Goal: Navigation & Orientation: Find specific page/section

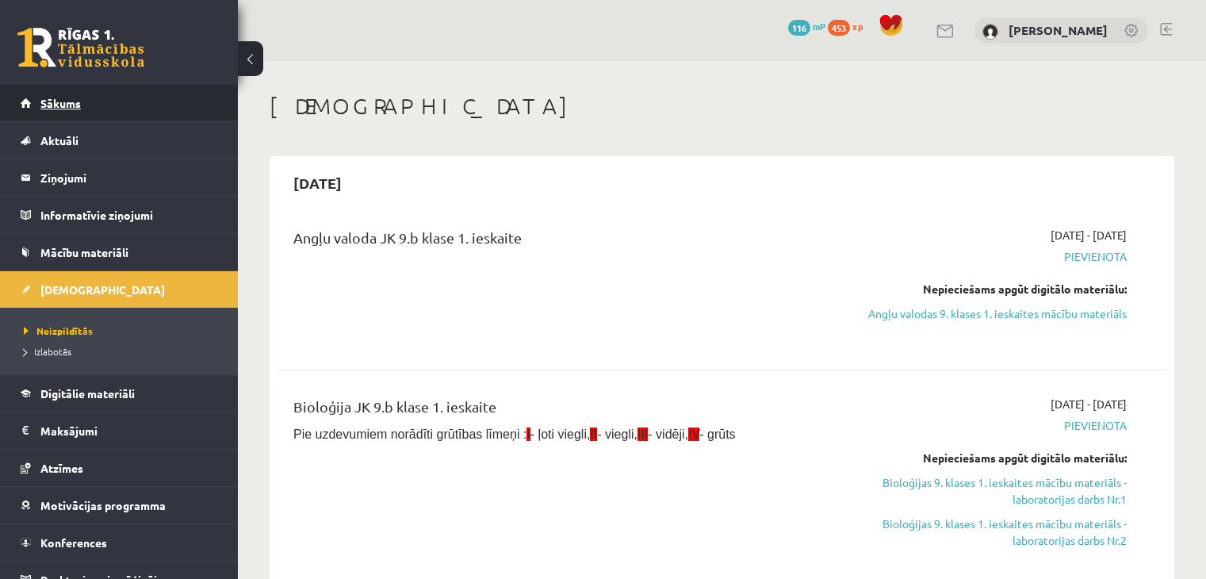
scroll to position [159, 0]
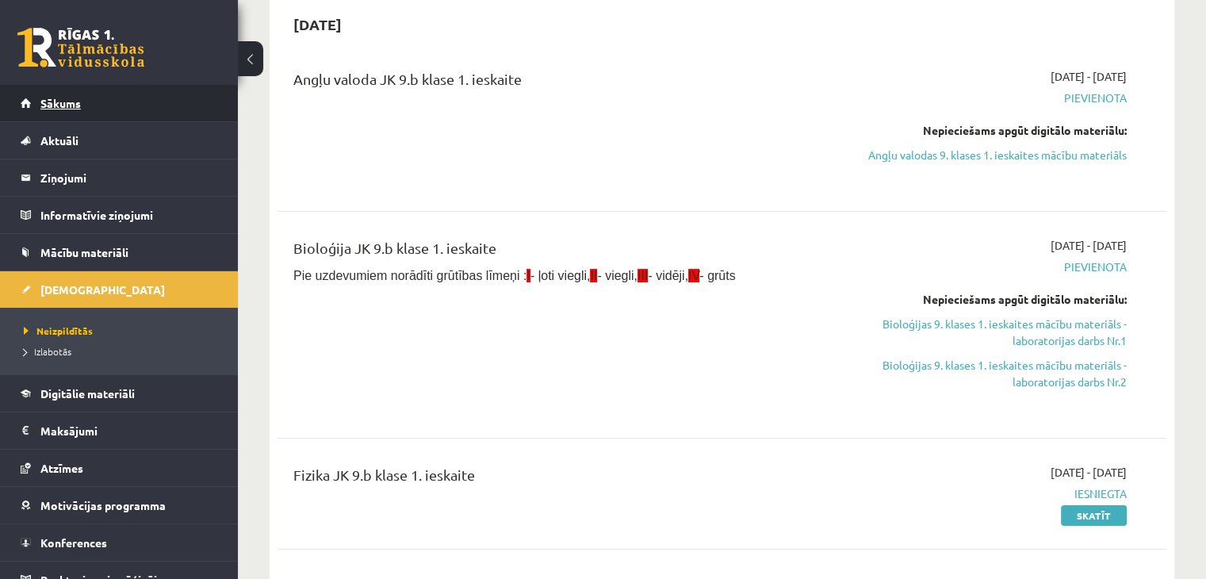
click at [126, 106] on link "Sākums" at bounding box center [120, 103] width 198 height 36
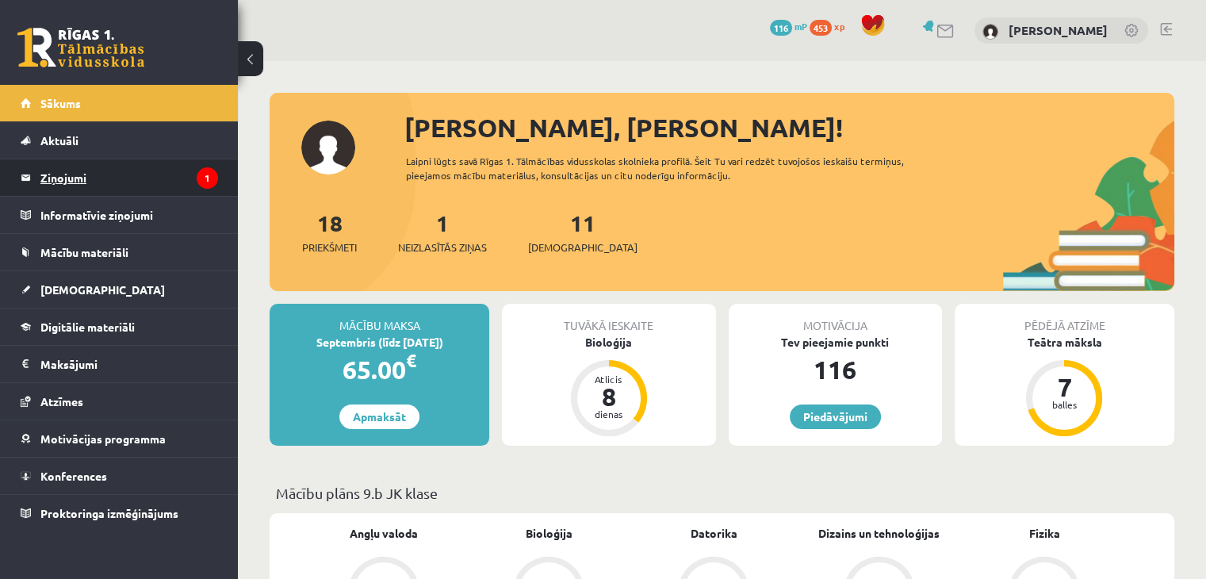
click at [171, 186] on legend "Ziņojumi 1" at bounding box center [129, 177] width 178 height 36
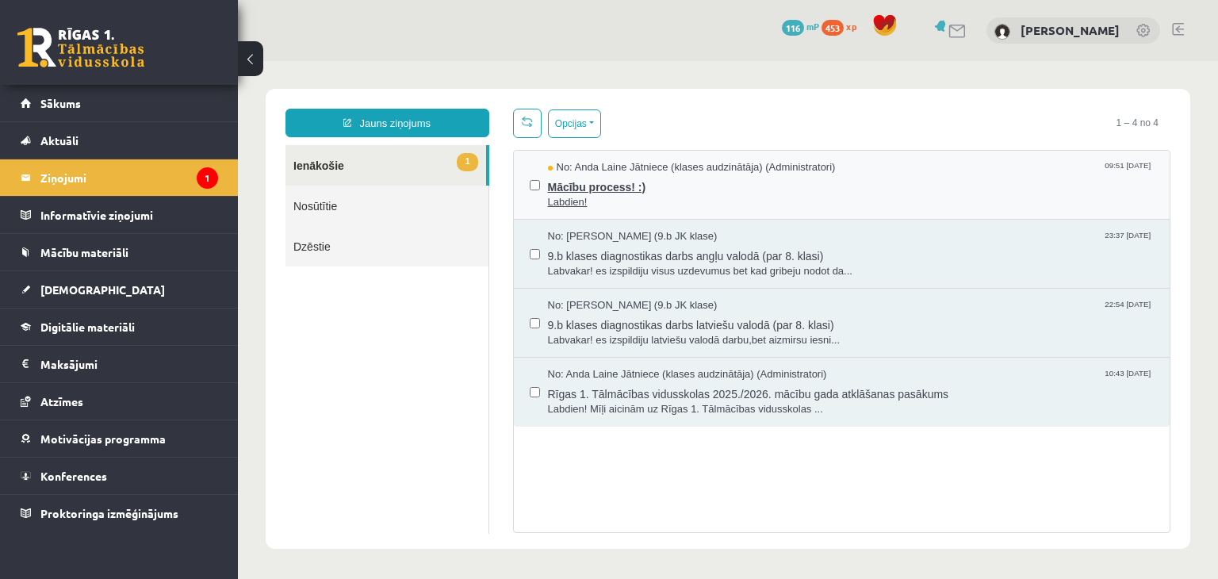
click at [640, 198] on span "Labdien!" at bounding box center [851, 202] width 607 height 15
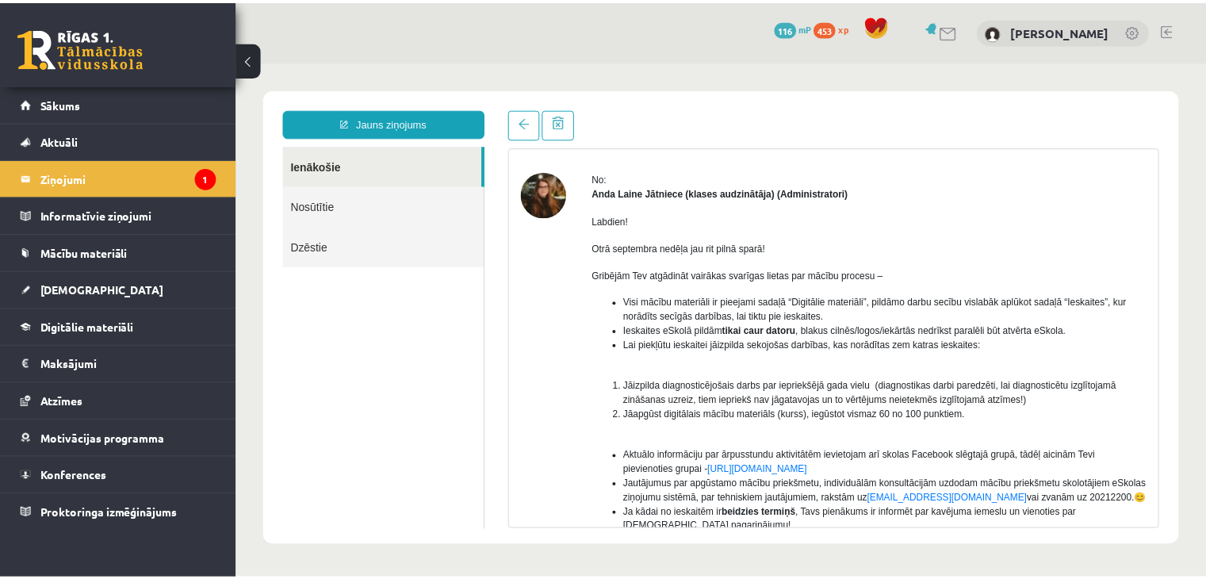
scroll to position [51, 0]
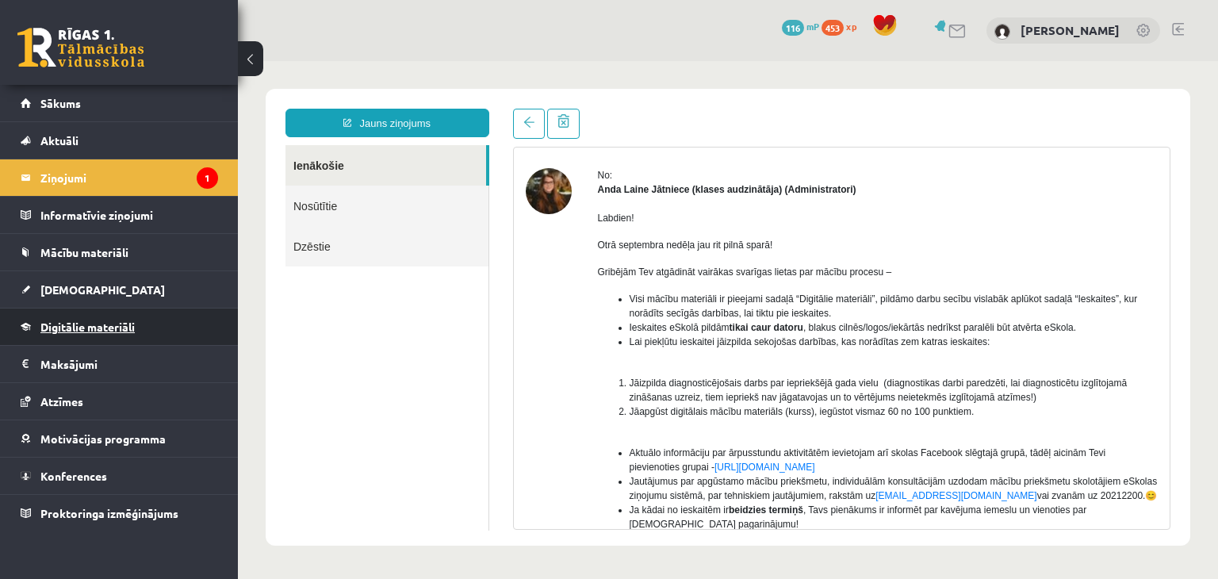
click at [102, 324] on span "Digitālie materiāli" at bounding box center [87, 327] width 94 height 14
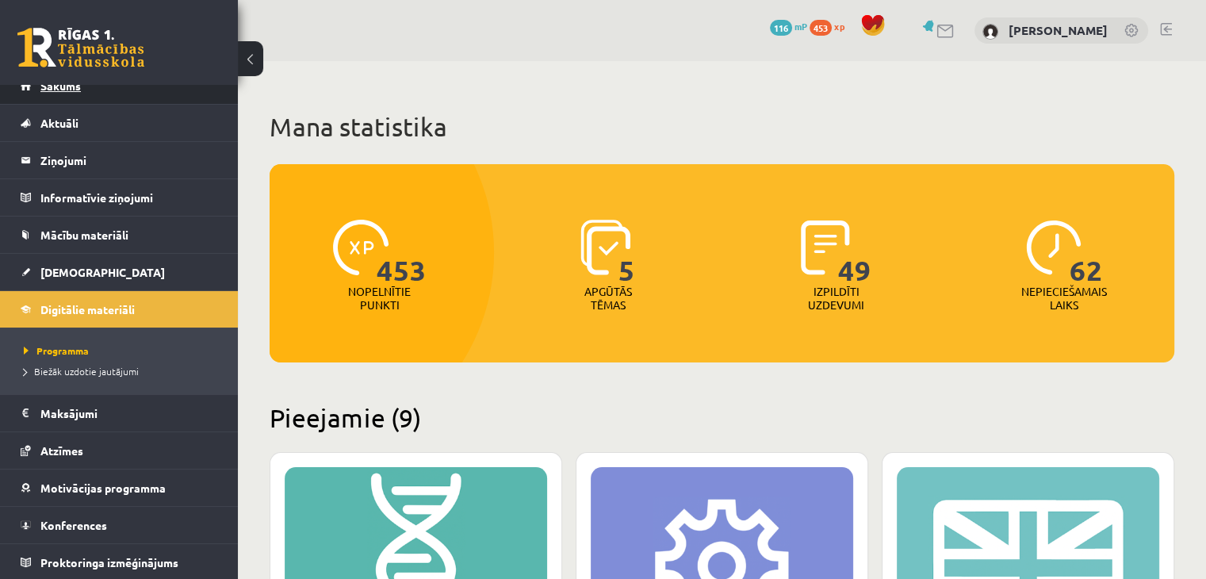
click at [66, 90] on span "Sākums" at bounding box center [60, 86] width 40 height 14
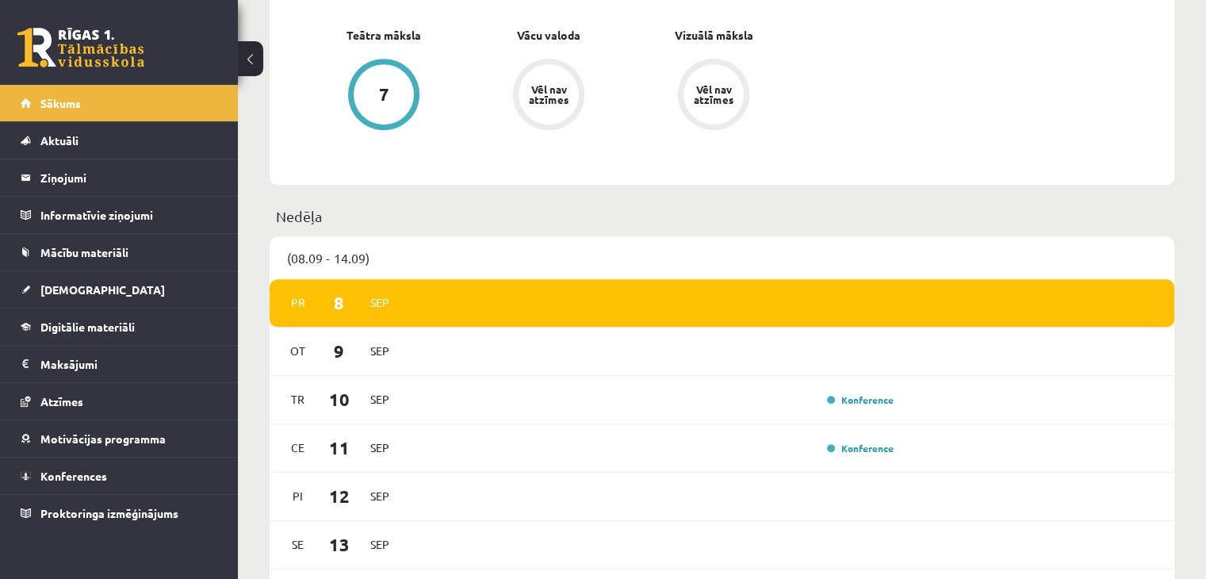
scroll to position [958, 0]
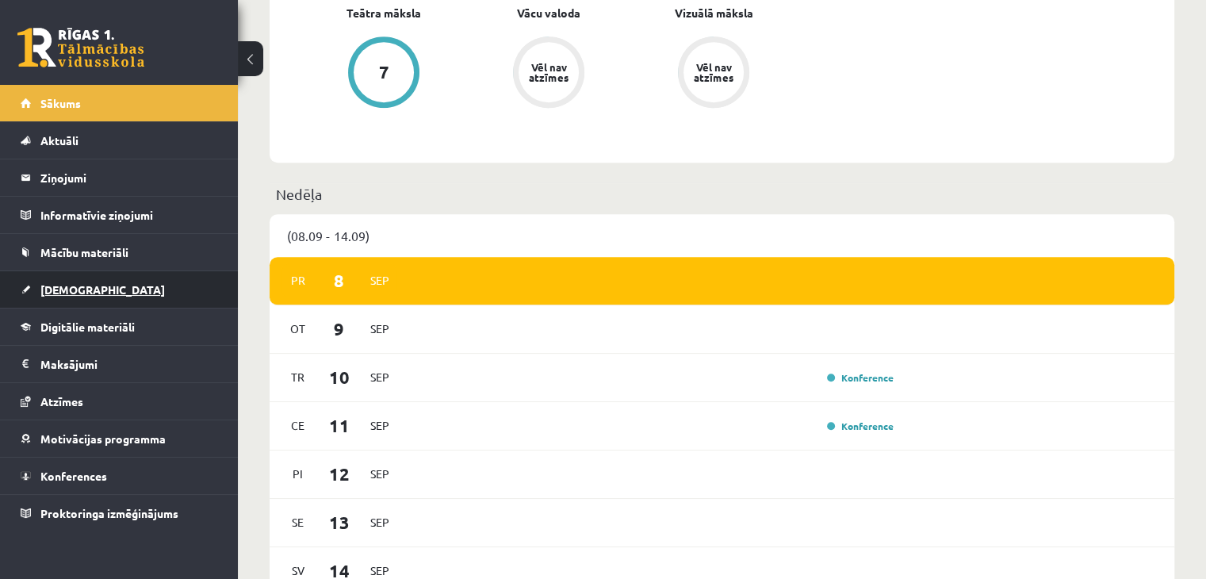
click at [144, 281] on link "[DEMOGRAPHIC_DATA]" at bounding box center [120, 289] width 198 height 36
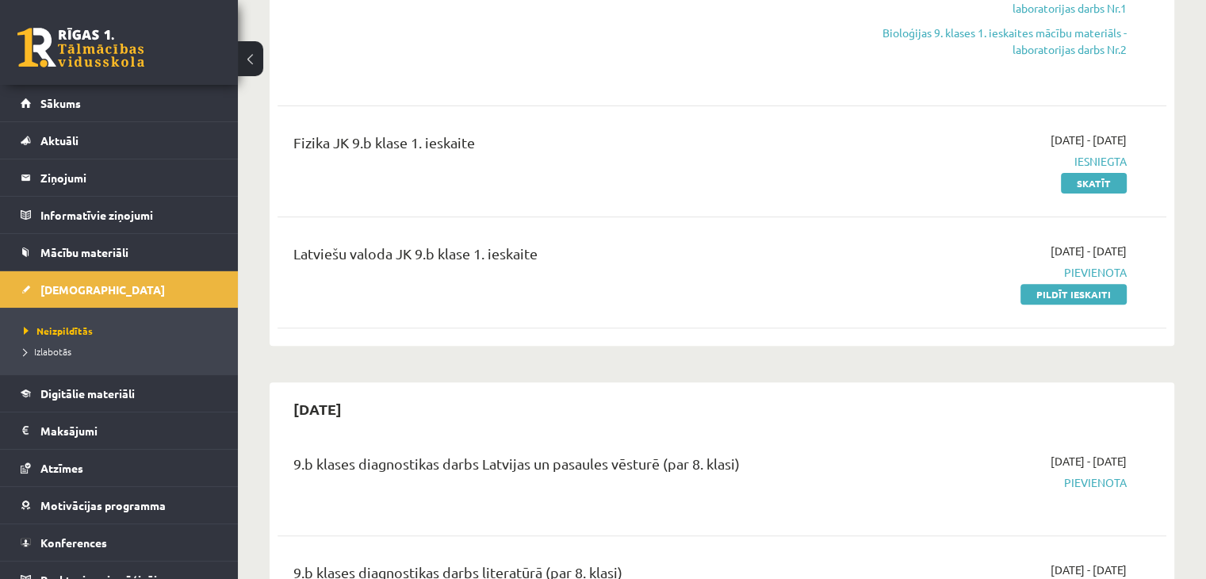
scroll to position [492, 0]
click at [108, 529] on link "Konferences" at bounding box center [120, 542] width 198 height 36
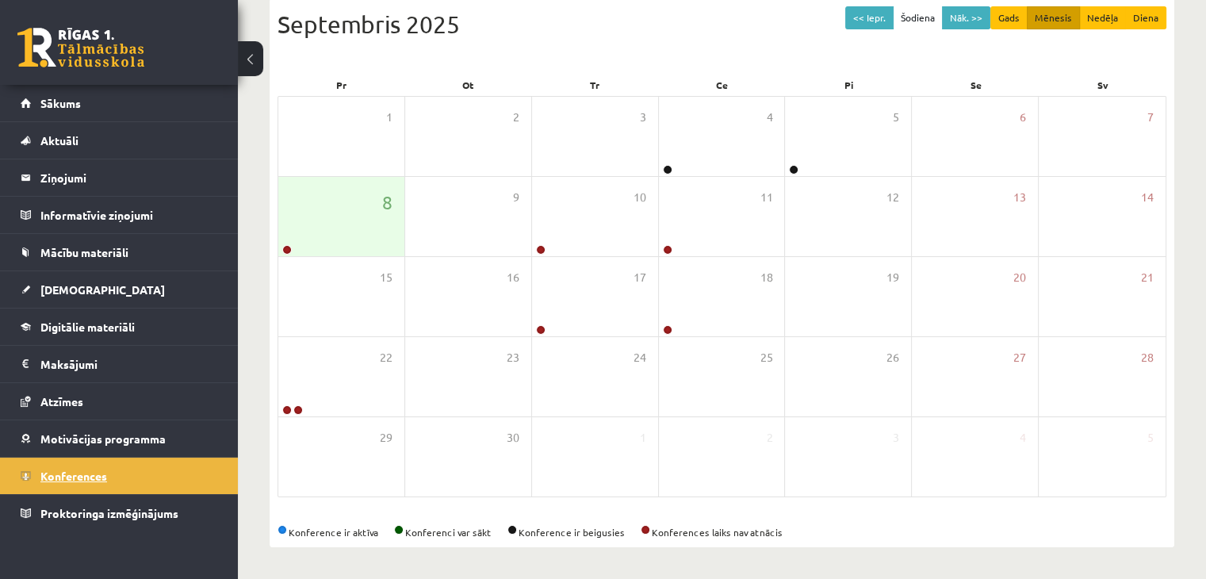
scroll to position [178, 0]
click at [313, 213] on div "8" at bounding box center [341, 217] width 126 height 79
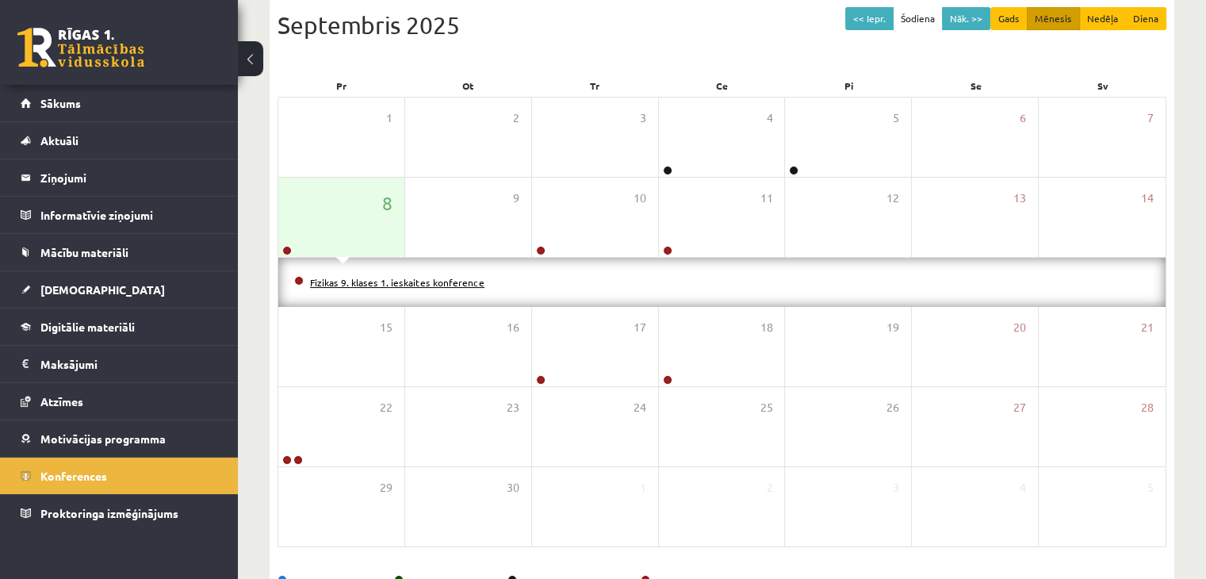
click at [334, 282] on link "Fizikas 9. klases 1. ieskaites konference" at bounding box center [397, 282] width 175 height 13
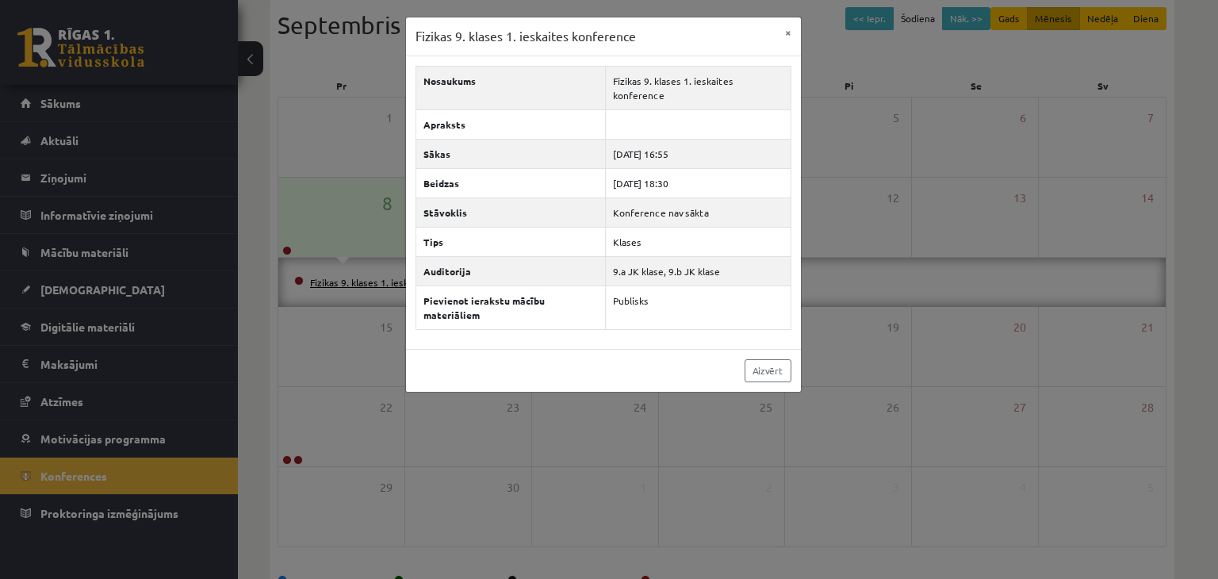
click at [334, 282] on div "Fizikas 9. klases 1. ieskaites konference × Nosaukums Fizikas 9. klases 1. iesk…" at bounding box center [609, 289] width 1218 height 579
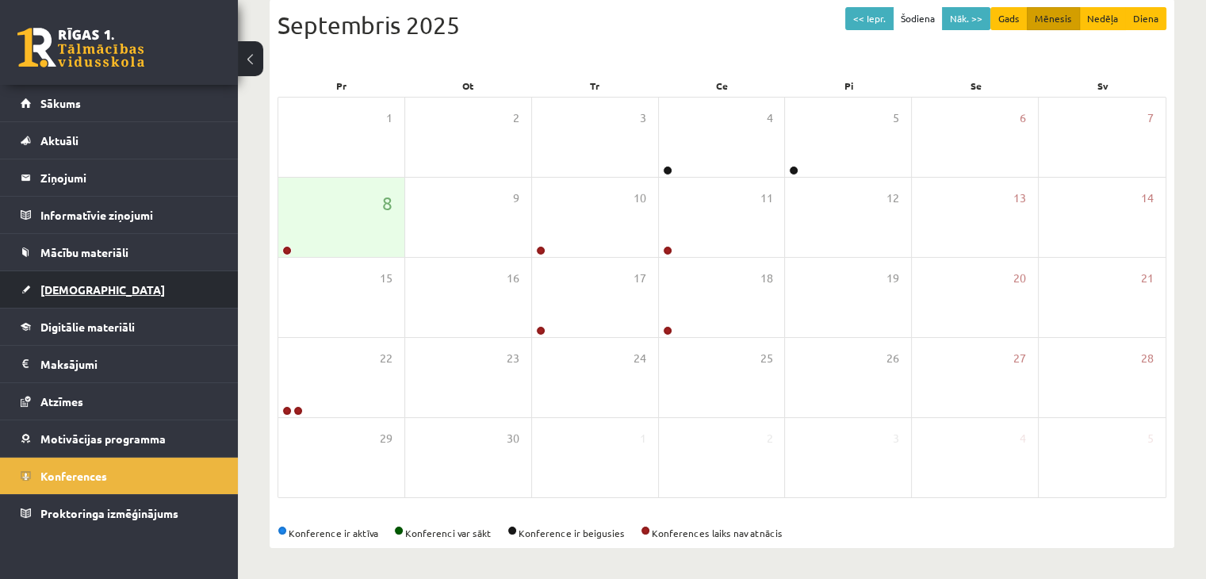
click at [140, 290] on link "[DEMOGRAPHIC_DATA]" at bounding box center [120, 289] width 198 height 36
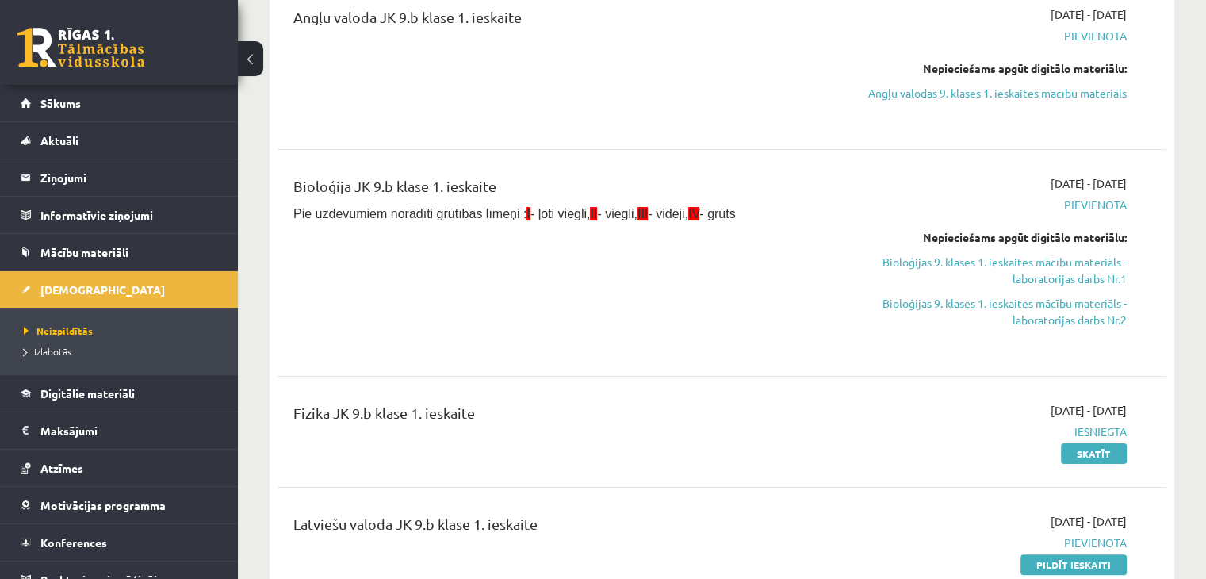
scroll to position [235, 0]
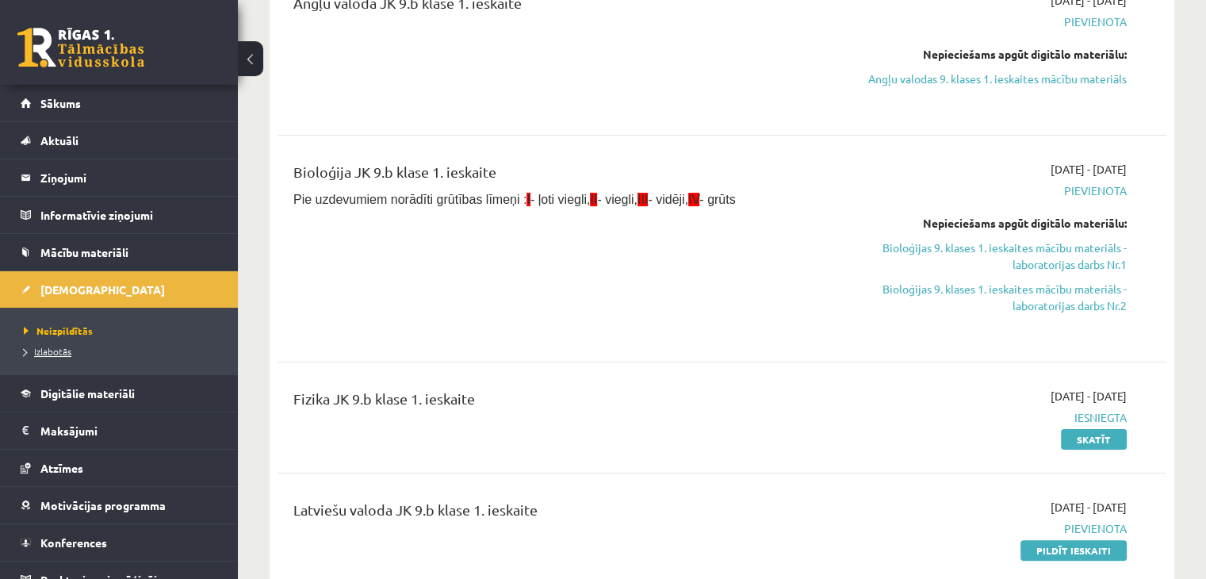
click at [75, 348] on link "Izlabotās" at bounding box center [123, 351] width 198 height 14
